Goal: Information Seeking & Learning: Learn about a topic

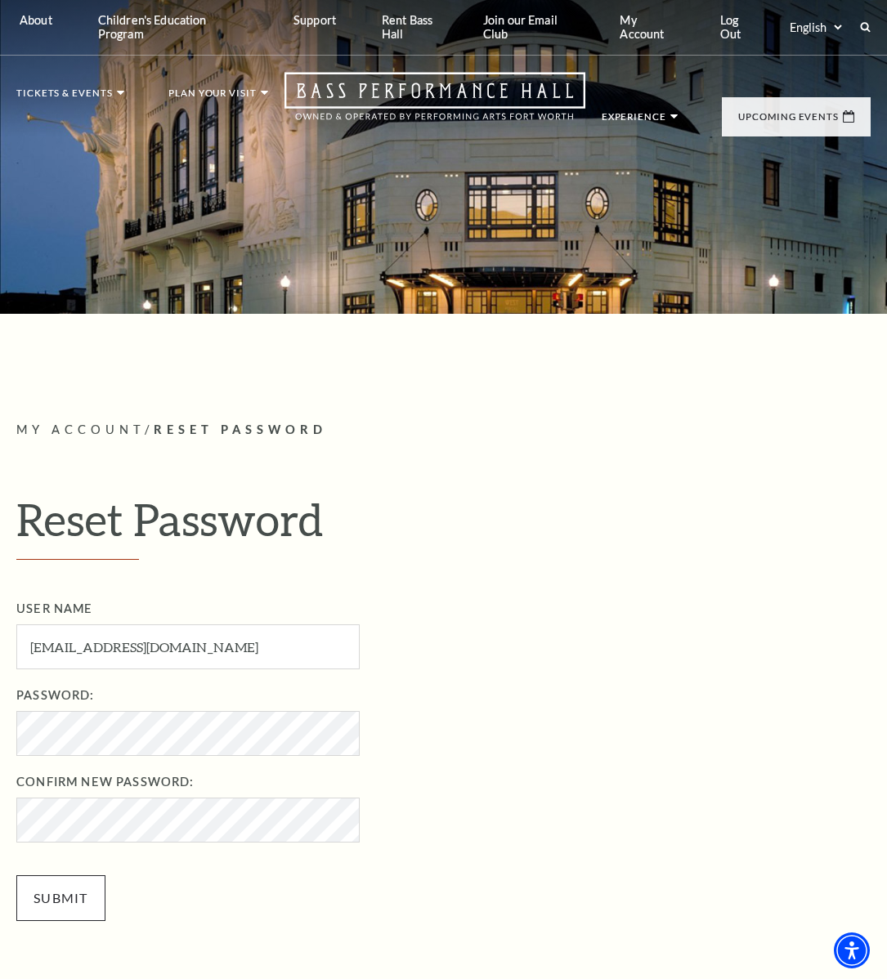
click at [47, 898] on input "Submit" at bounding box center [60, 898] width 89 height 46
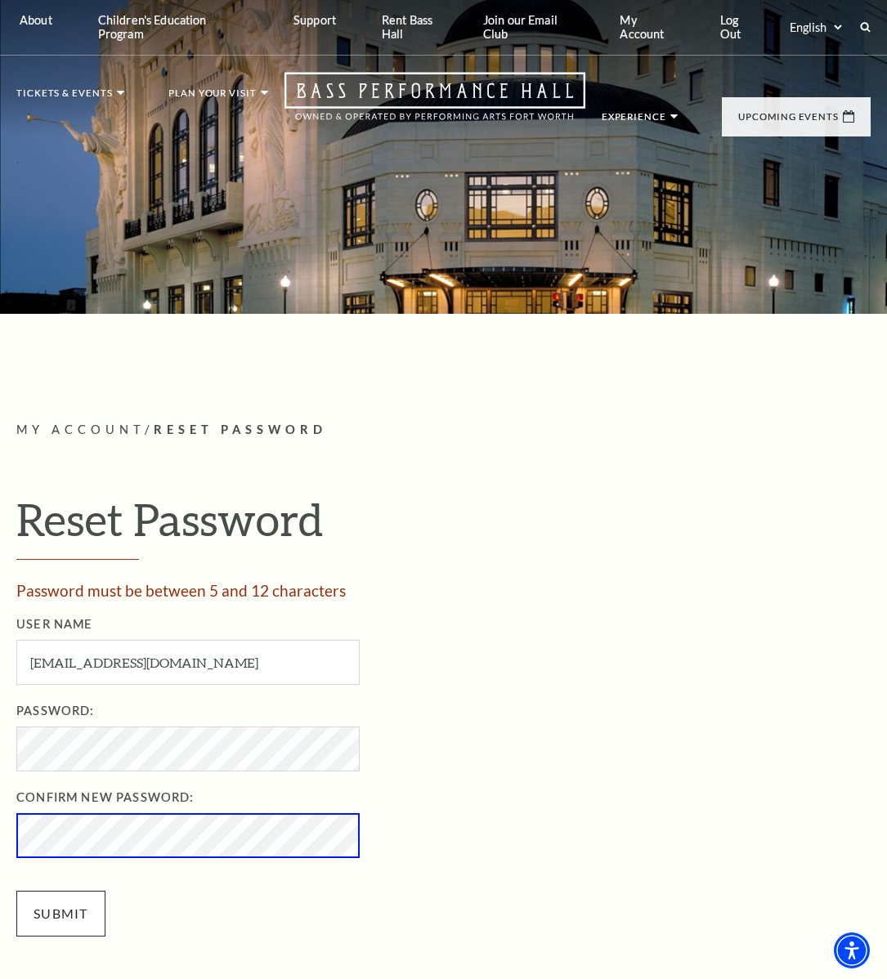
click at [66, 914] on input "Submit" at bounding box center [60, 914] width 89 height 46
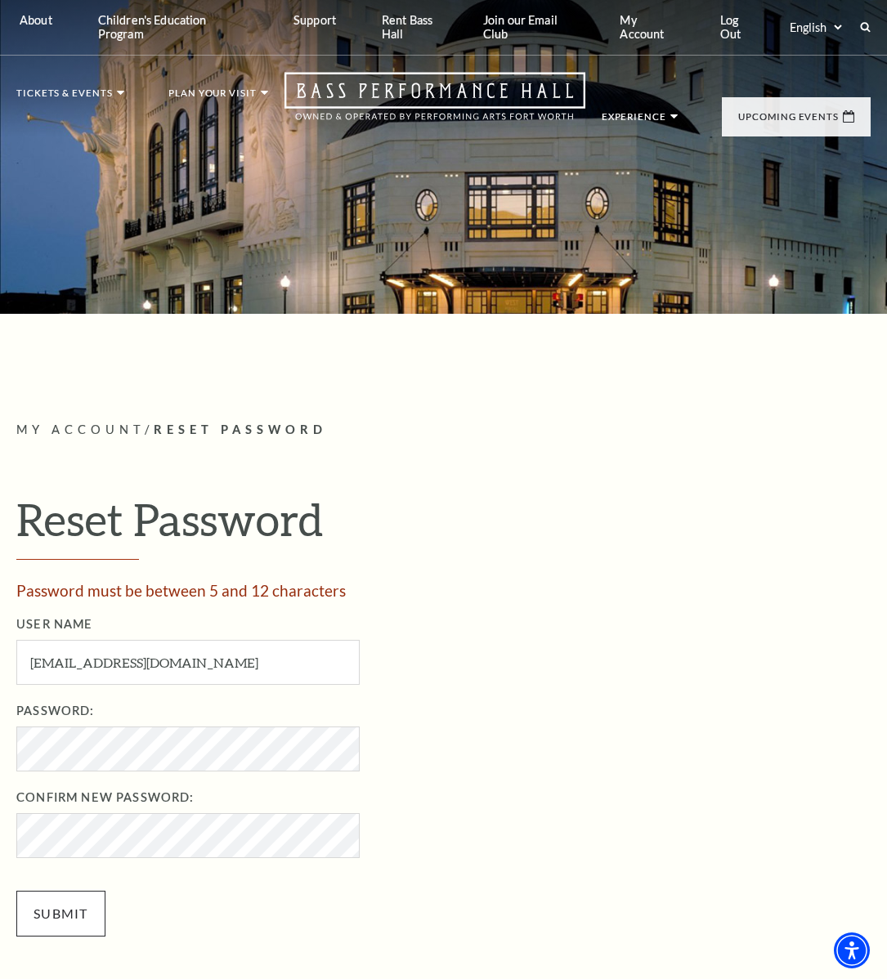
click at [86, 914] on input "Submit" at bounding box center [60, 914] width 89 height 46
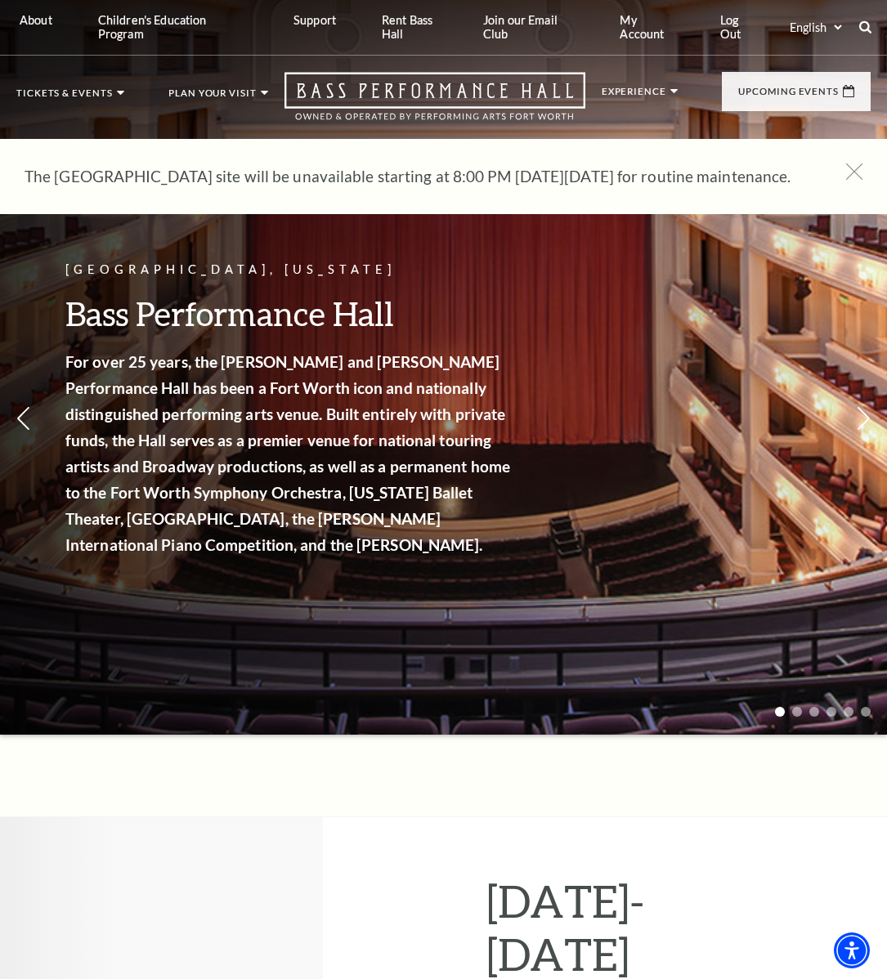
click at [861, 30] on use at bounding box center [864, 27] width 13 height 13
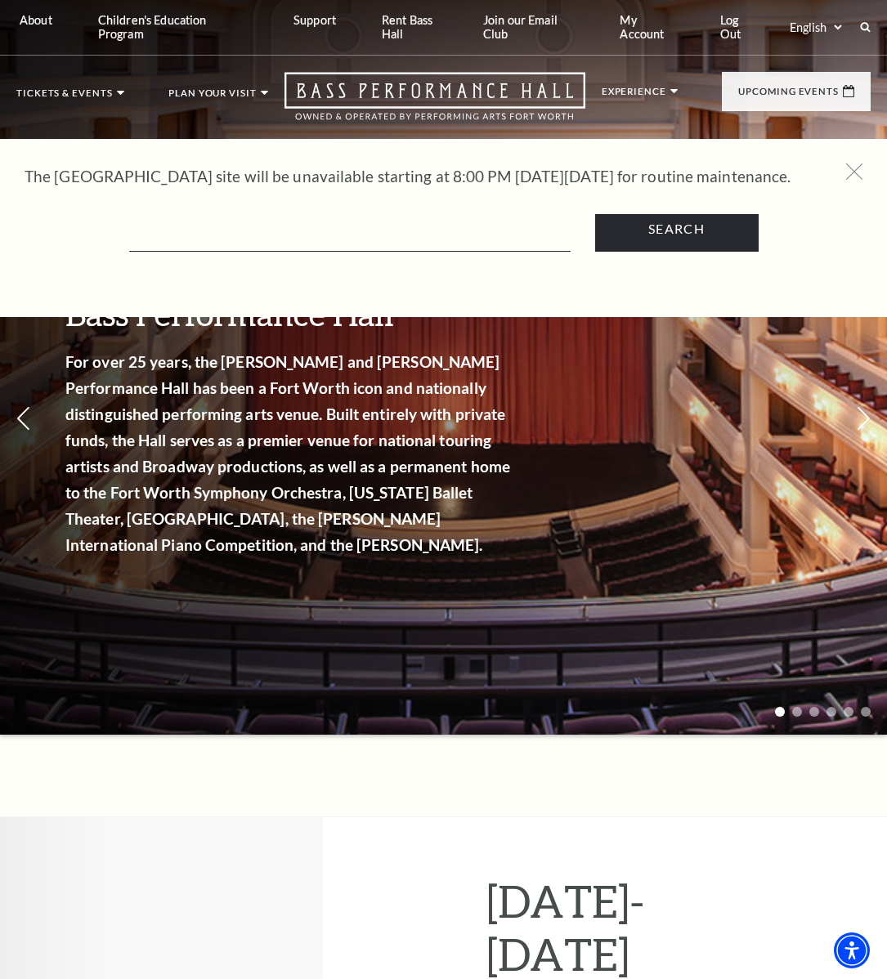
click at [217, 214] on div "The Bass Performance Hall site will be unavailable starting at 8:00 PM on Tuesd…" at bounding box center [443, 176] width 887 height 75
click at [151, 243] on input "Text field" at bounding box center [349, 235] width 441 height 34
type input "app"
click at [676, 229] on input "Search" at bounding box center [676, 229] width 163 height 46
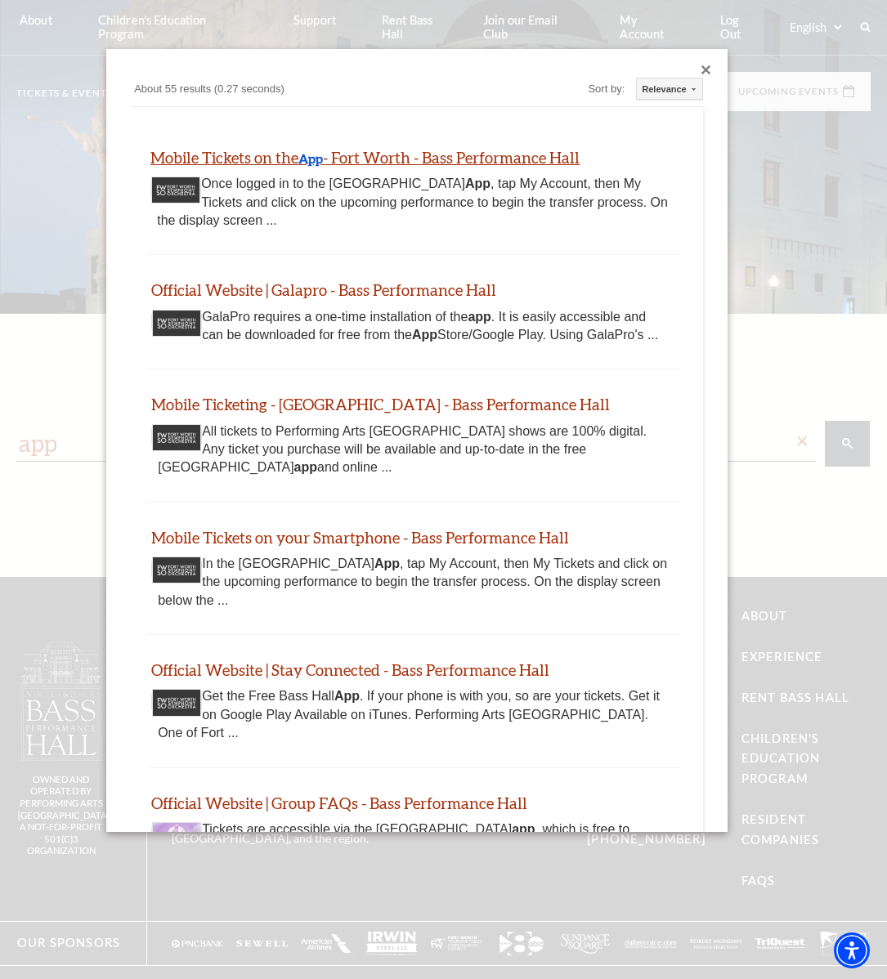
click at [302, 160] on b "App" at bounding box center [310, 158] width 25 height 16
